Goal: Communication & Community: Participate in discussion

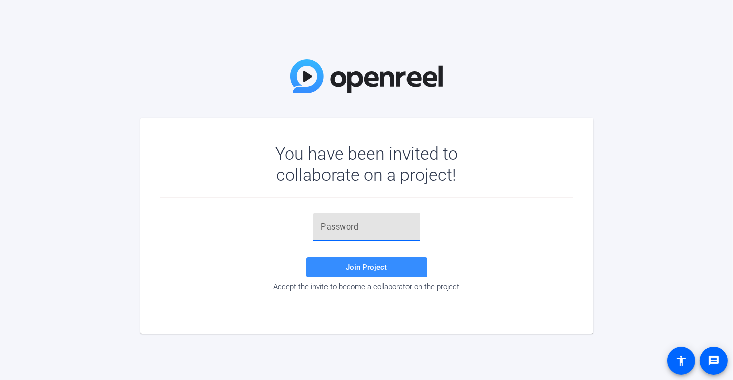
click at [353, 229] on input "text" at bounding box center [366, 227] width 91 height 12
click at [351, 221] on div at bounding box center [366, 227] width 91 height 28
type input "8'gNwU"
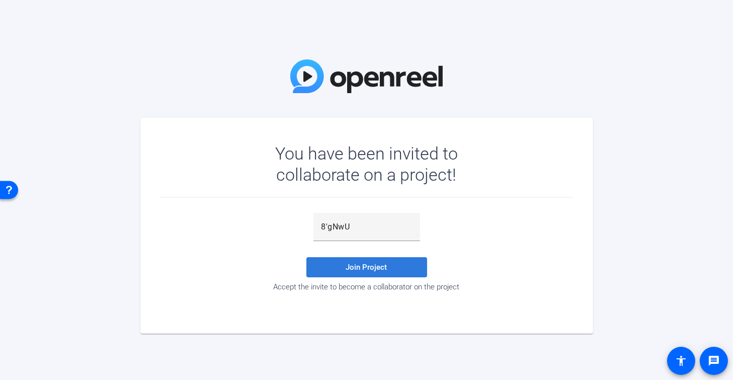
click at [357, 269] on span "Join Project" at bounding box center [366, 267] width 41 height 9
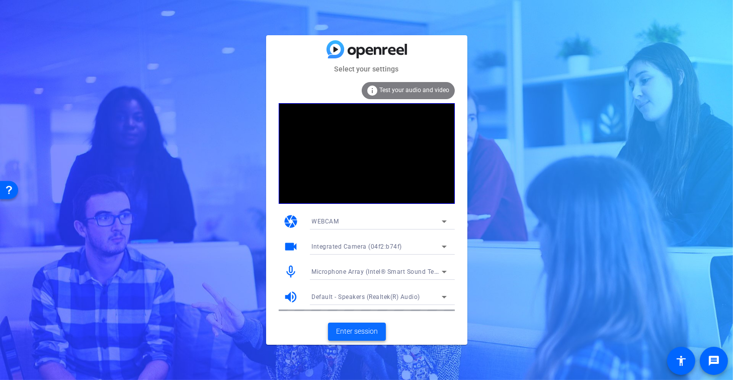
click at [349, 330] on span "Enter session" at bounding box center [357, 331] width 42 height 11
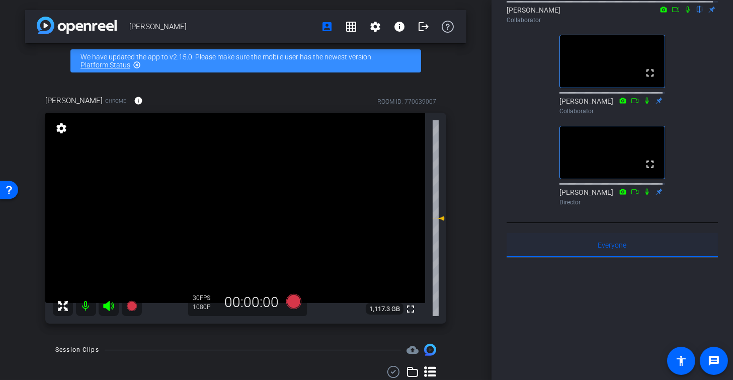
scroll to position [50, 0]
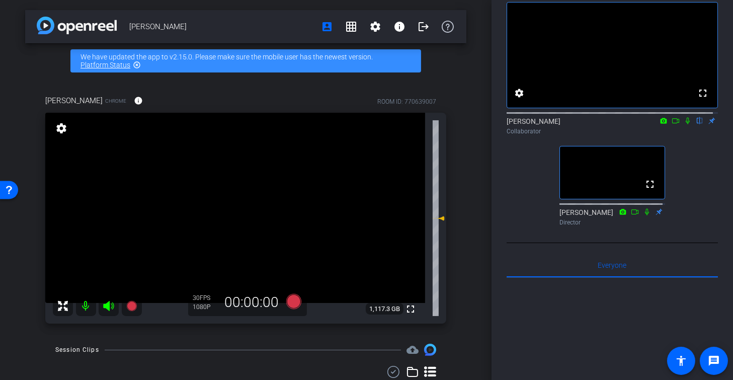
click at [684, 124] on icon at bounding box center [688, 120] width 8 height 7
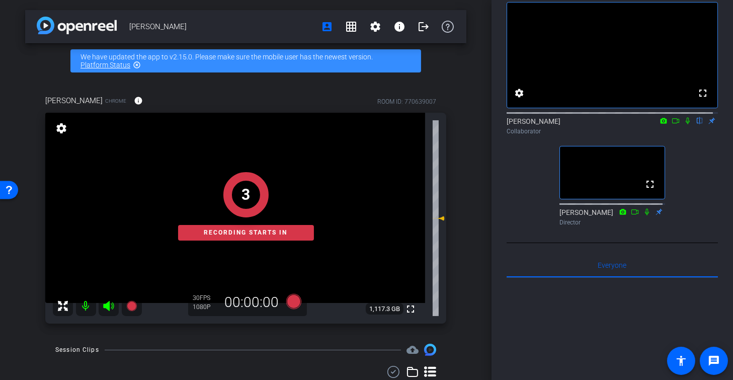
click at [686, 124] on icon at bounding box center [688, 121] width 4 height 7
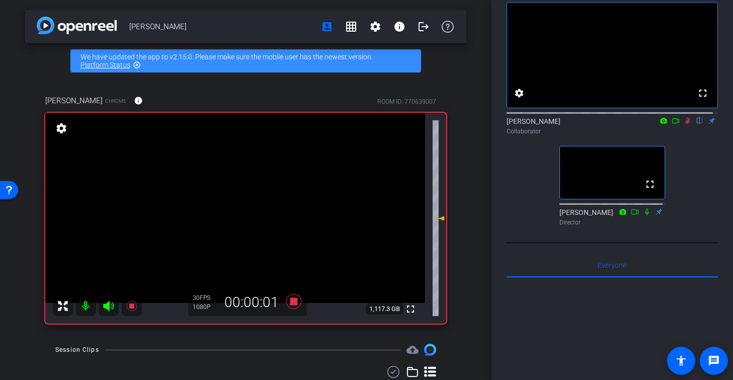
click at [685, 124] on icon at bounding box center [688, 121] width 6 height 7
click at [684, 124] on icon at bounding box center [688, 120] width 8 height 7
click at [682, 125] on mat-icon at bounding box center [688, 120] width 12 height 9
click at [685, 124] on icon at bounding box center [688, 121] width 6 height 7
click at [686, 124] on icon at bounding box center [688, 121] width 4 height 7
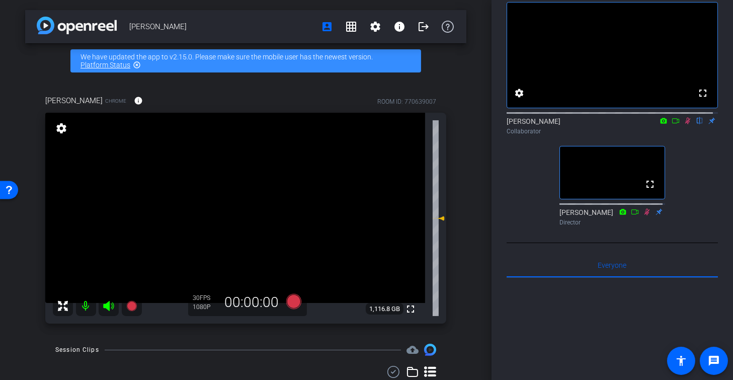
click at [684, 124] on icon at bounding box center [688, 120] width 8 height 7
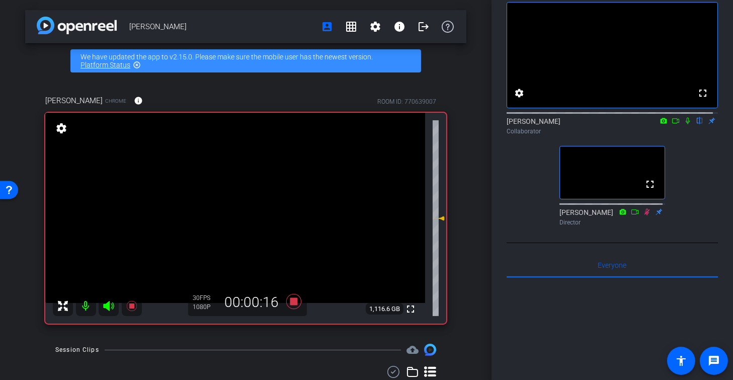
click at [684, 124] on icon at bounding box center [688, 120] width 8 height 7
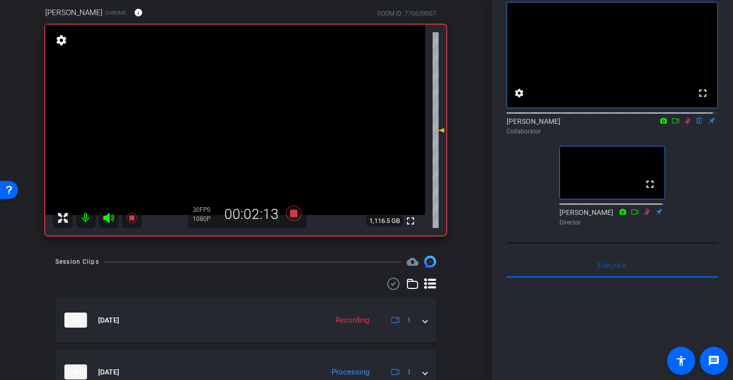
scroll to position [0, 0]
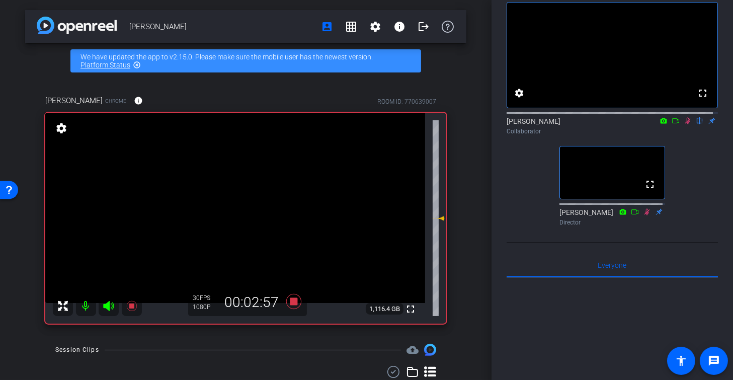
click at [684, 124] on icon at bounding box center [688, 120] width 8 height 7
click at [686, 124] on icon at bounding box center [688, 121] width 4 height 7
click at [685, 124] on icon at bounding box center [688, 121] width 6 height 7
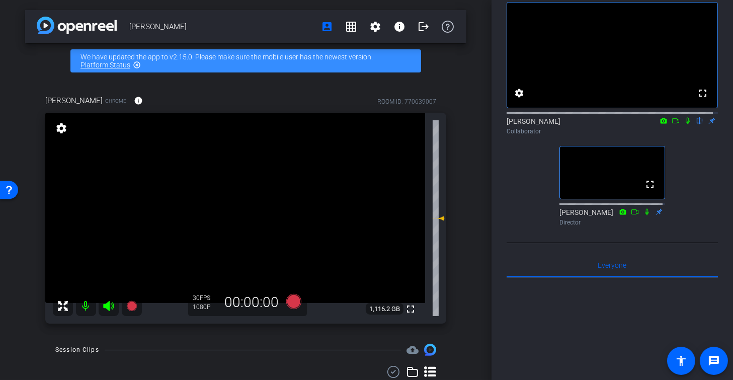
click at [686, 124] on icon at bounding box center [688, 121] width 4 height 7
click at [684, 124] on icon at bounding box center [688, 120] width 8 height 7
